Goal: Transaction & Acquisition: Book appointment/travel/reservation

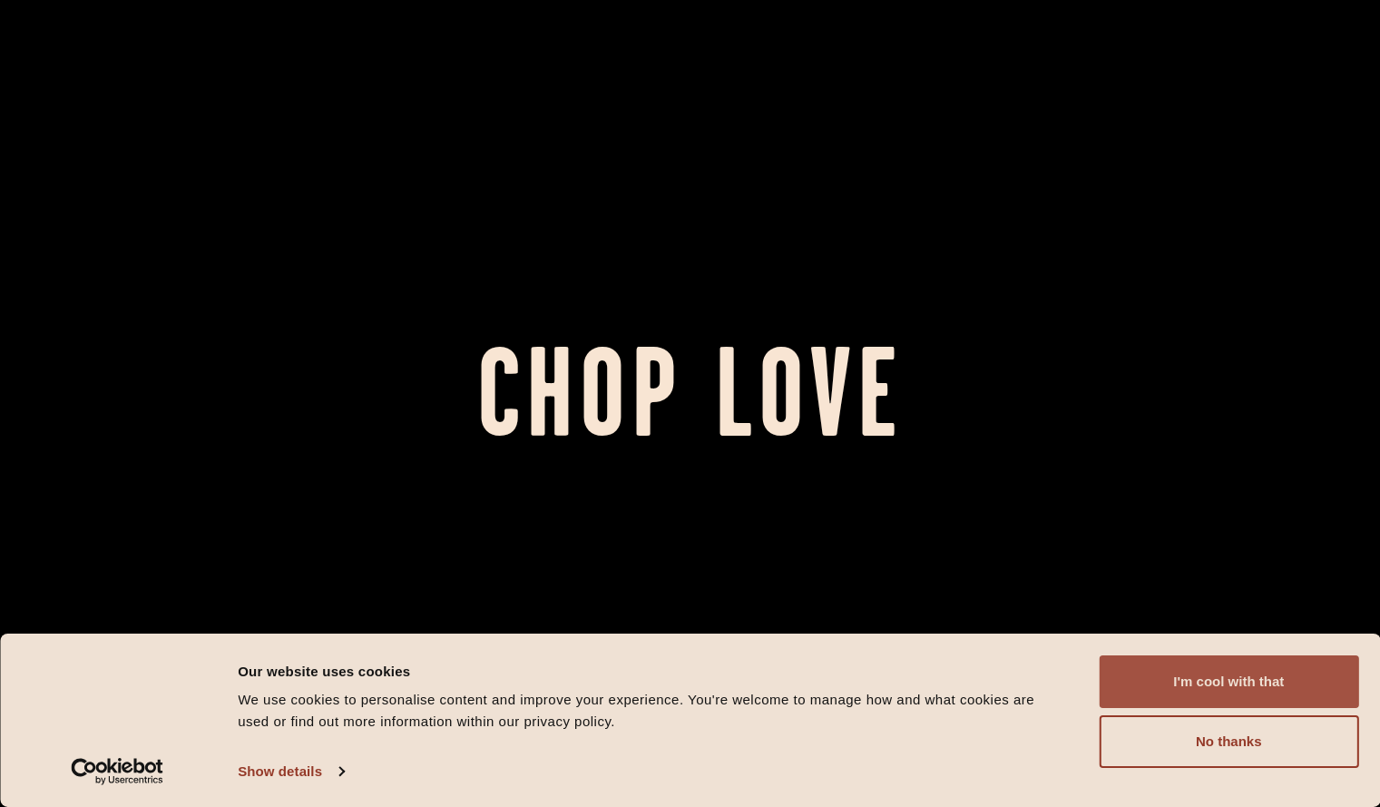
click at [1219, 678] on button "I'm cool with that" at bounding box center [1229, 681] width 260 height 53
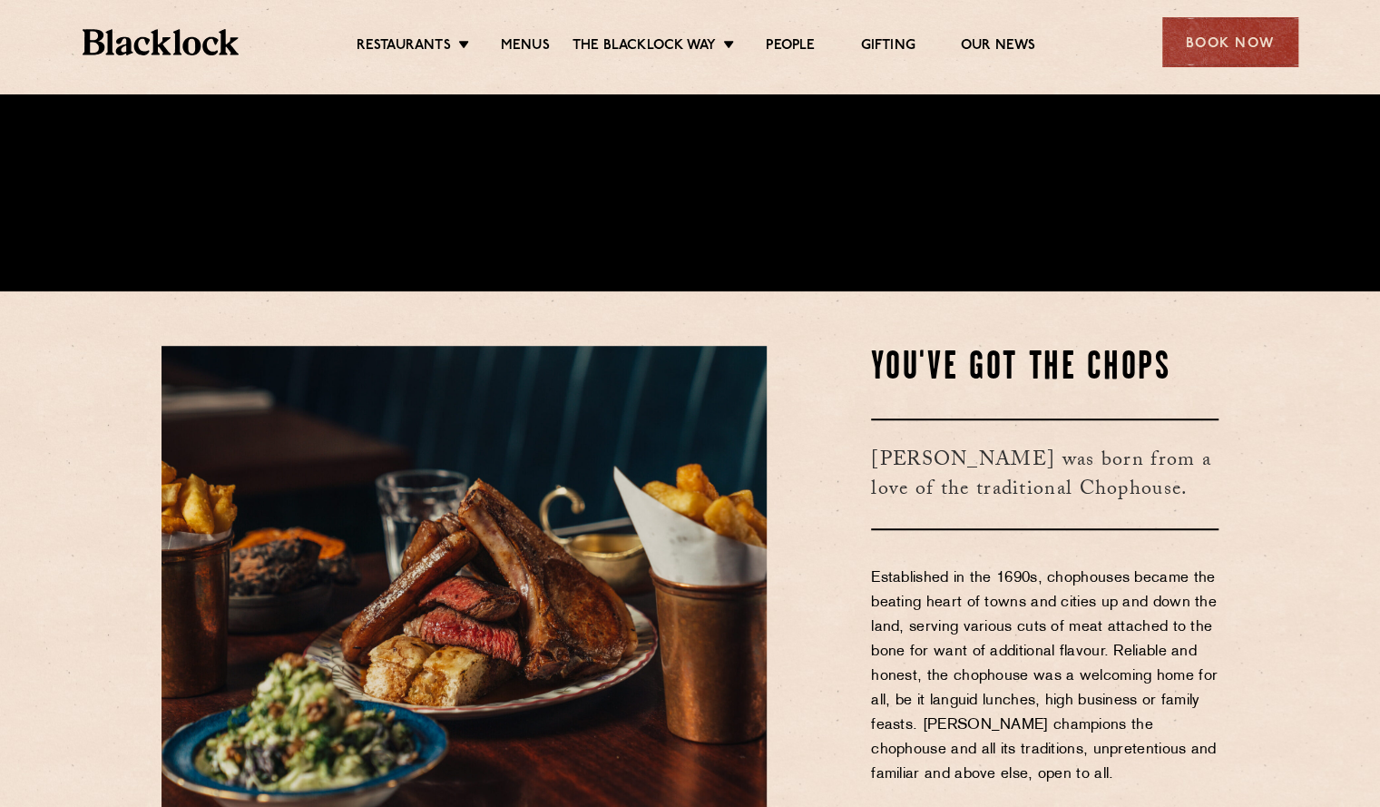
scroll to position [544, 0]
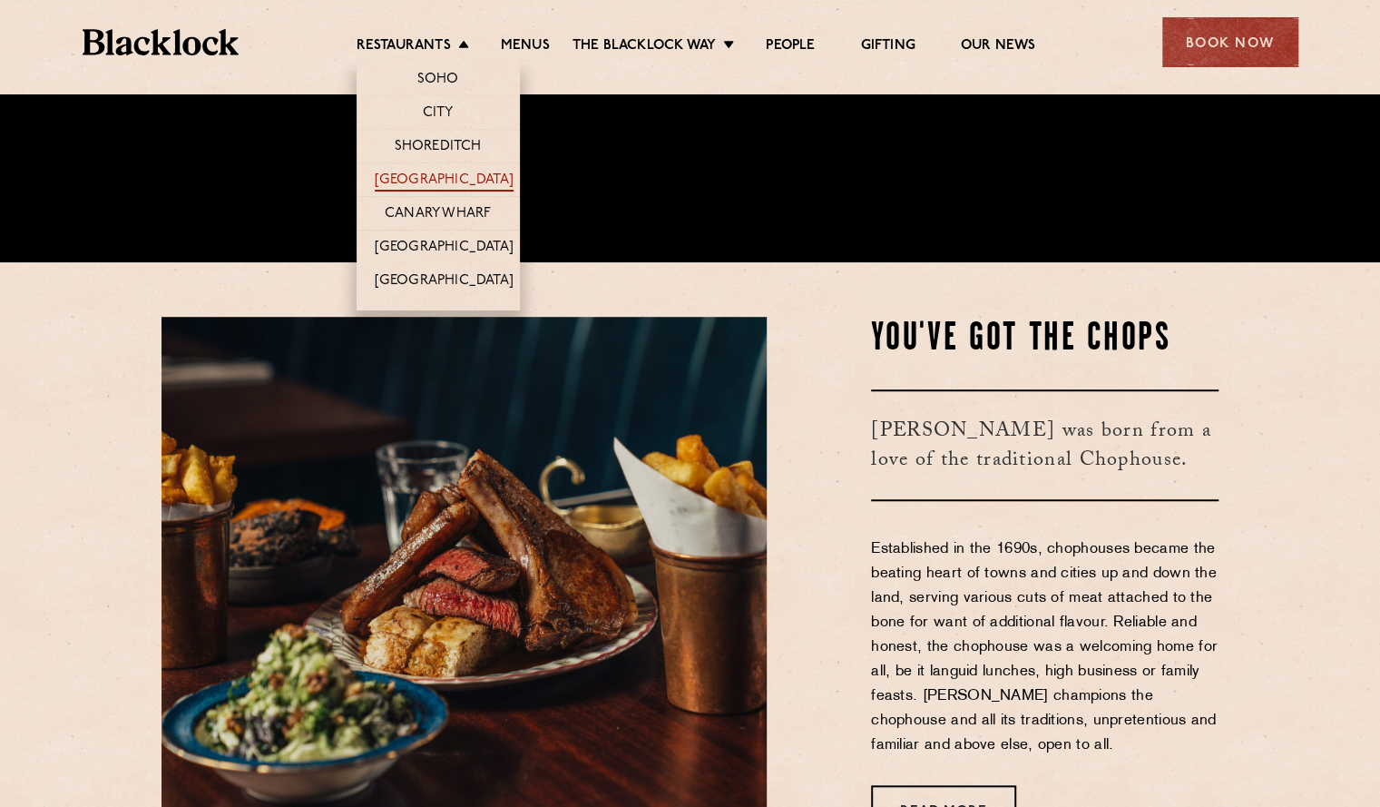
click at [470, 179] on link "[GEOGRAPHIC_DATA]" at bounding box center [444, 182] width 139 height 20
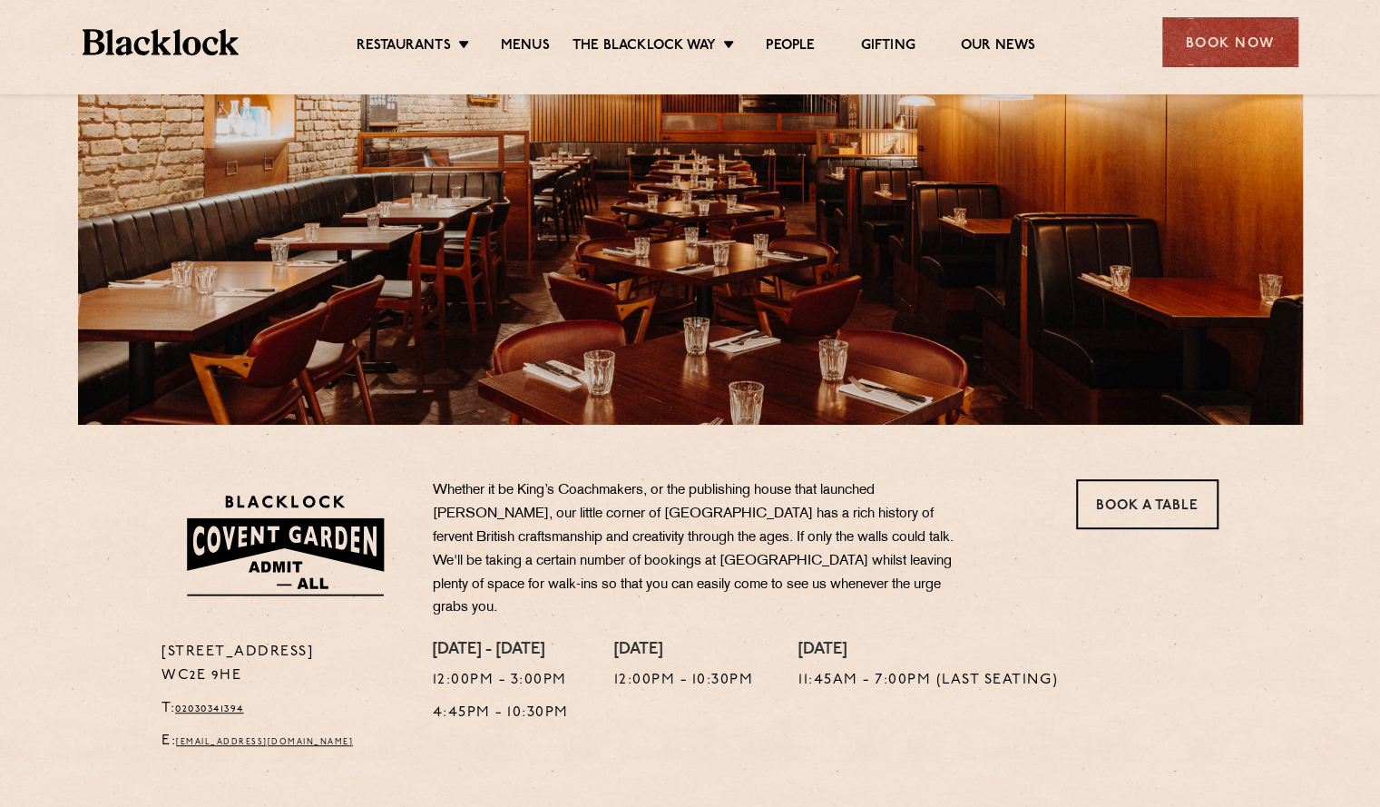
scroll to position [544, 0]
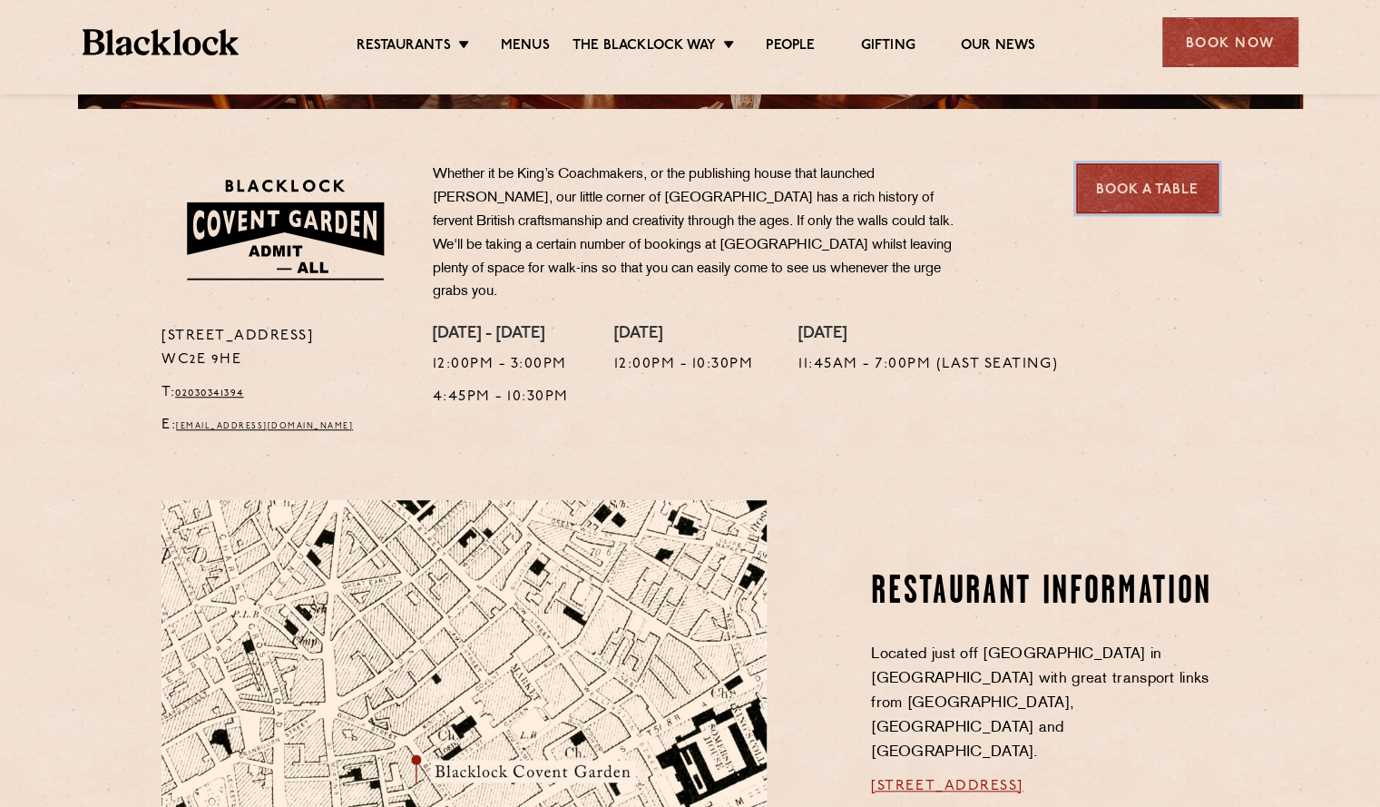
click at [1109, 190] on link "Book a Table" at bounding box center [1147, 188] width 142 height 50
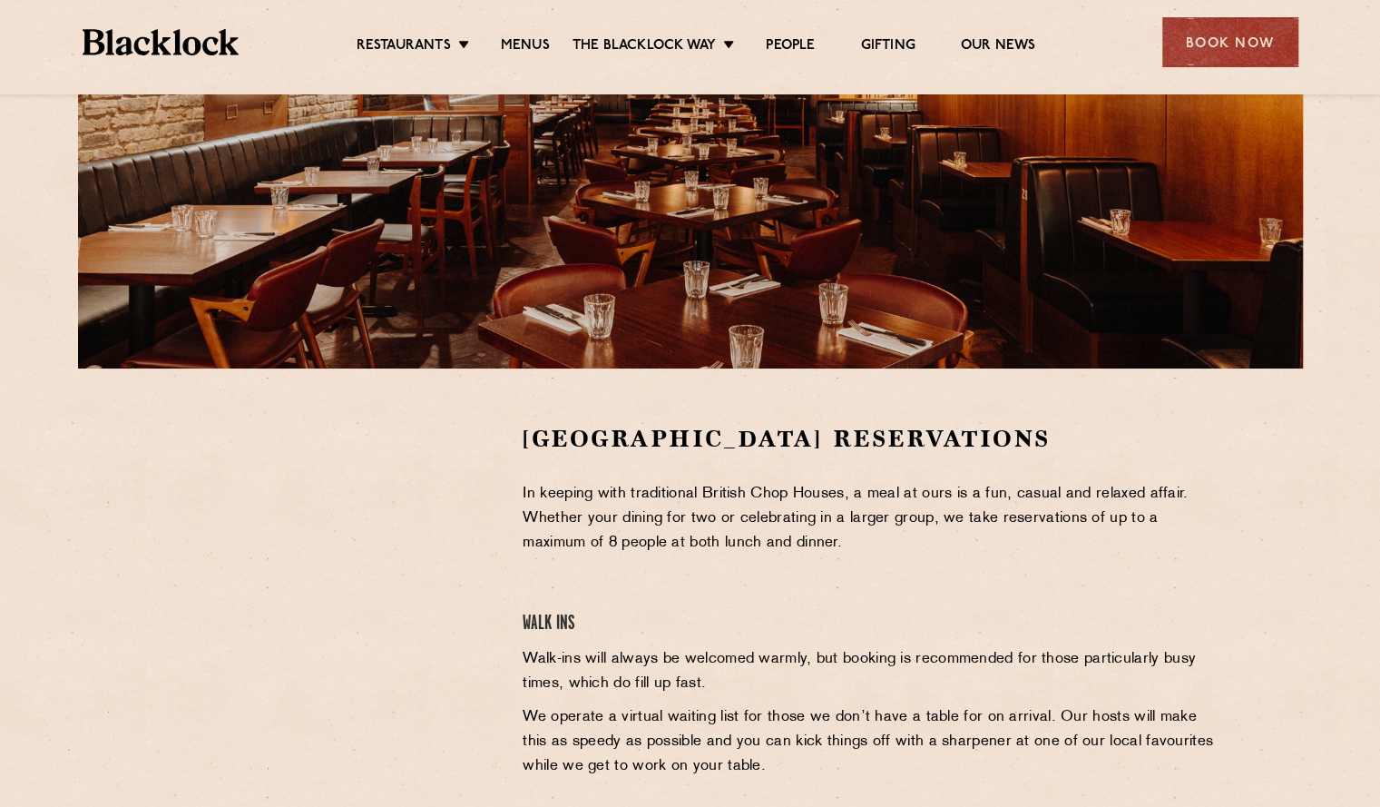
scroll to position [363, 0]
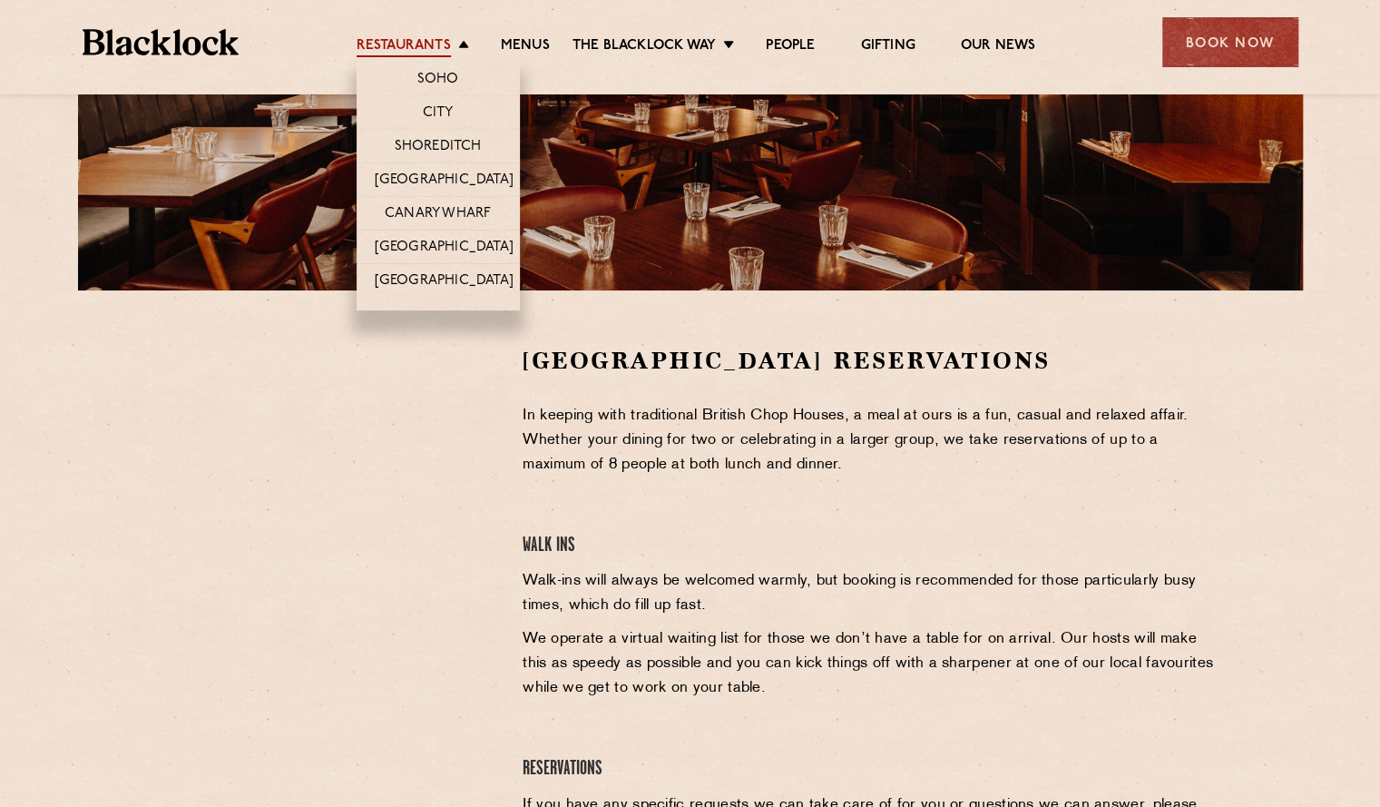
click at [431, 42] on link "Restaurants" at bounding box center [404, 47] width 94 height 20
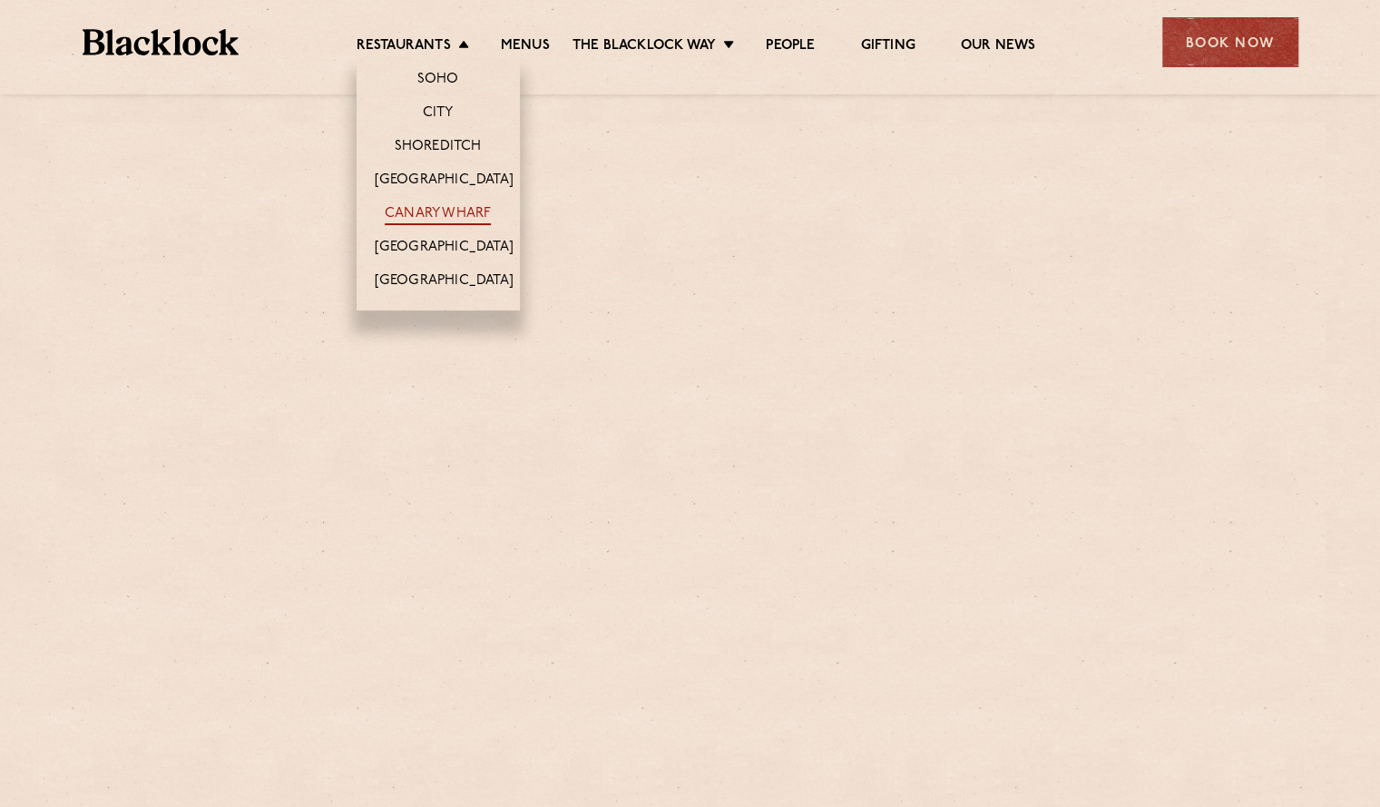
click at [476, 213] on link "Canary Wharf" at bounding box center [438, 215] width 106 height 20
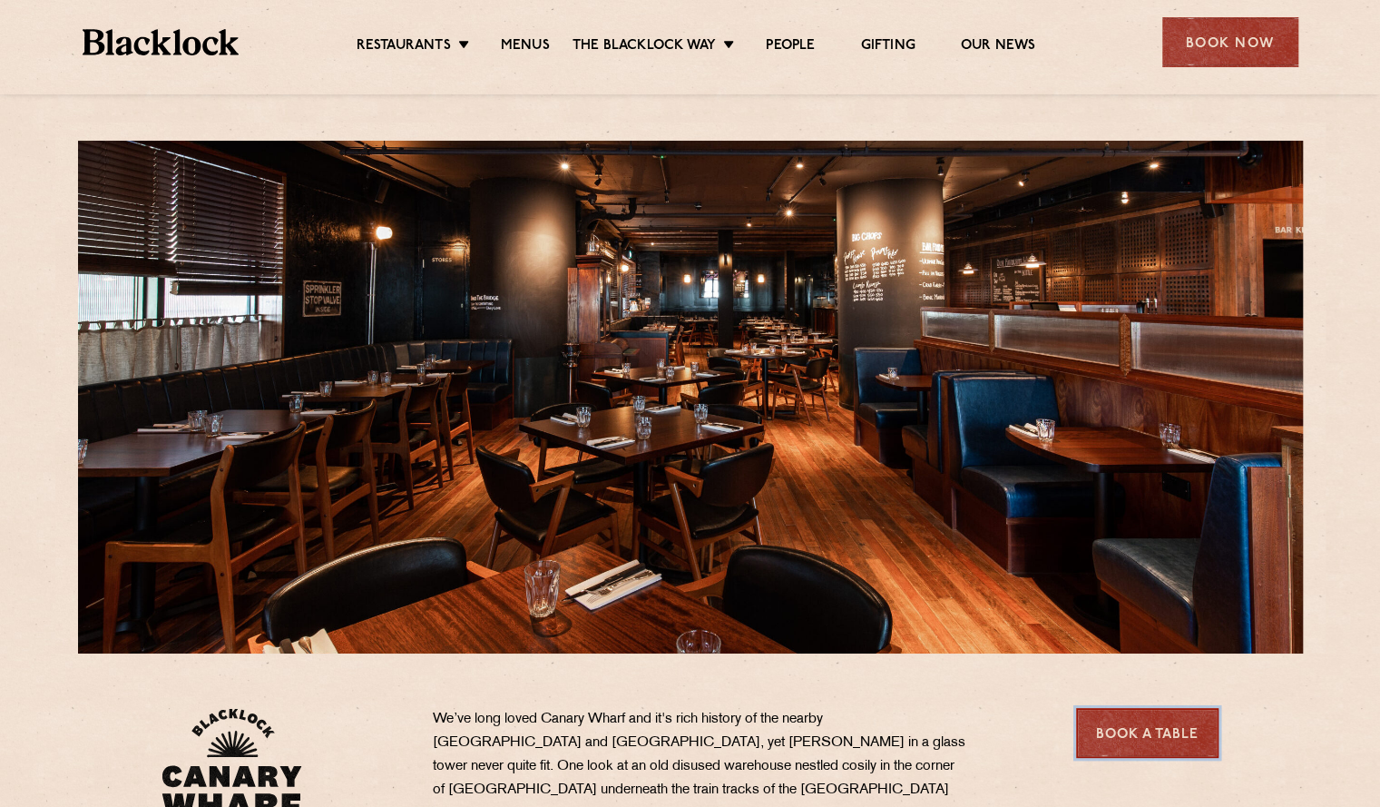
click at [1133, 727] on link "Book a Table" at bounding box center [1147, 733] width 142 height 50
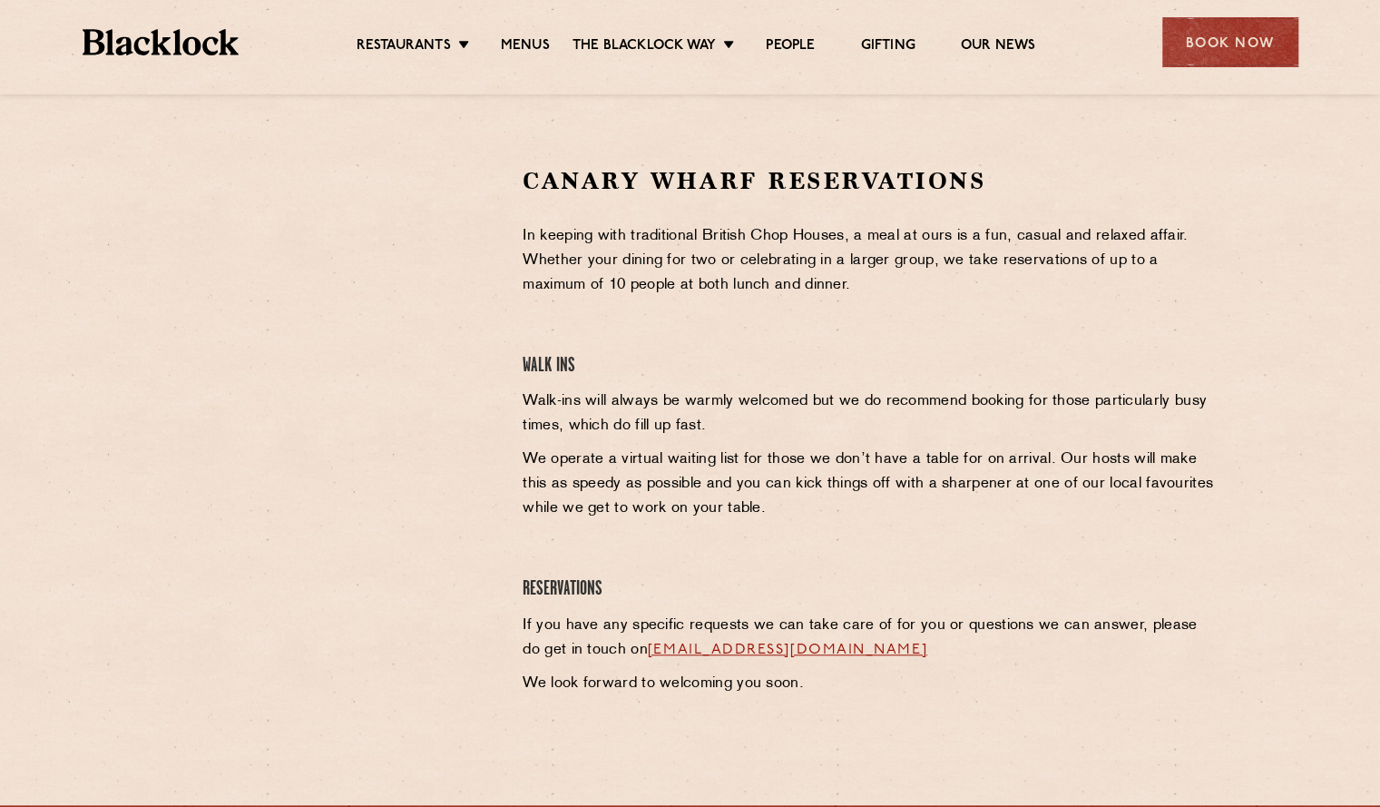
scroll to position [544, 0]
